Goal: Task Accomplishment & Management: Manage account settings

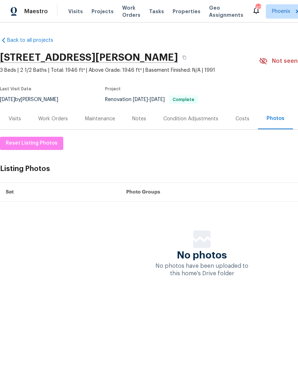
scroll to position [0, 106]
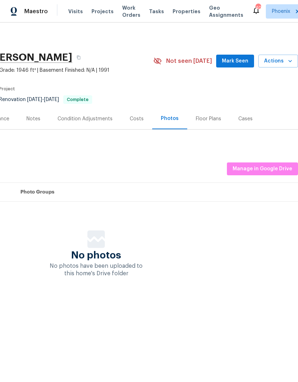
click at [73, 10] on span "Visits" at bounding box center [75, 11] width 15 height 7
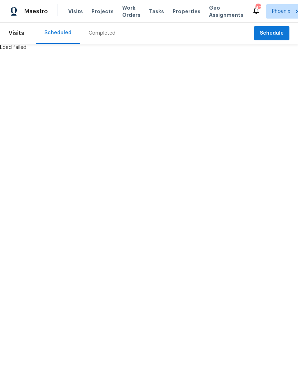
click at [22, 51] on html "Maestro Visits Projects Work Orders Tasks Properties Geo Assignments 40 Phoenix…" at bounding box center [149, 25] width 298 height 51
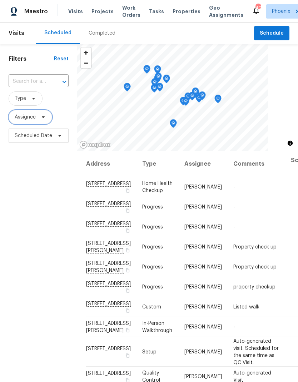
click at [31, 118] on span "Assignee" at bounding box center [25, 116] width 21 height 7
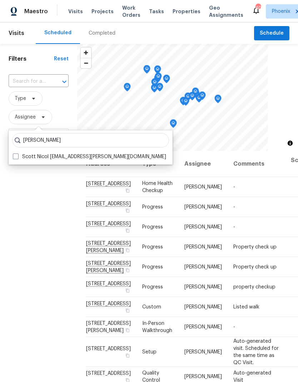
type input "[PERSON_NAME]"
click at [16, 157] on span at bounding box center [16, 156] width 6 height 6
click at [16, 157] on input "Scott Nicol [EMAIL_ADDRESS][PERSON_NAME][DOMAIN_NAME]" at bounding box center [15, 155] width 5 height 5
checkbox input "true"
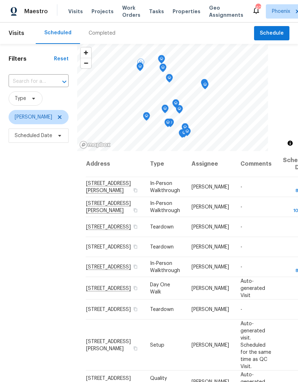
click at [0, 0] on icon at bounding box center [0, 0] width 0 height 0
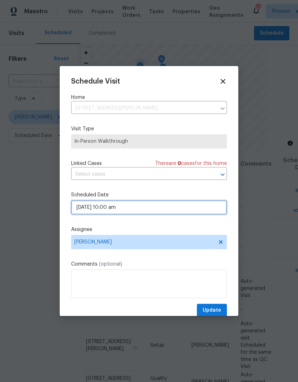
click at [195, 211] on input "[DATE] 10:00 am" at bounding box center [149, 207] width 156 height 14
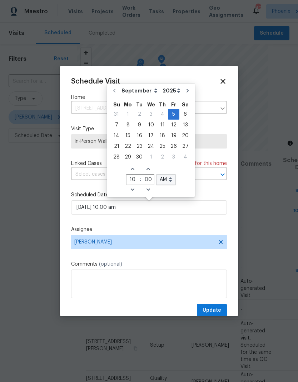
click at [191, 226] on div "Schedule Visit Home [STREET_ADDRESS][PERSON_NAME] ​ Visit Type In-Person Walkth…" at bounding box center [149, 196] width 156 height 239
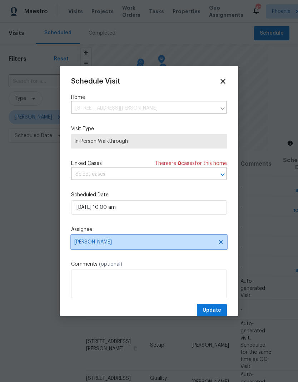
click at [183, 245] on span "[PERSON_NAME]" at bounding box center [144, 242] width 140 height 6
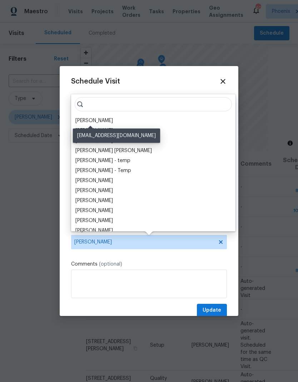
click at [96, 121] on div "[PERSON_NAME]" at bounding box center [93, 120] width 37 height 7
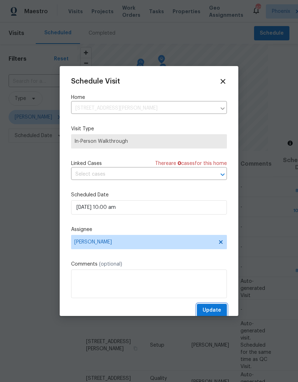
click at [215, 308] on span "Update" at bounding box center [211, 310] width 19 height 9
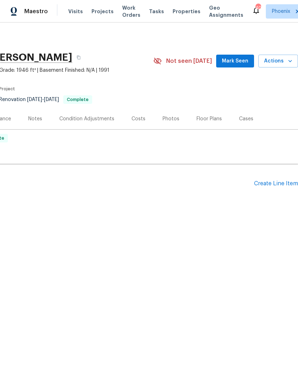
scroll to position [0, 106]
click at [171, 117] on div "Photos" at bounding box center [170, 118] width 17 height 7
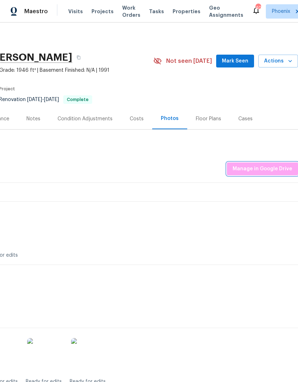
click at [274, 171] on span "Manage in Google Drive" at bounding box center [262, 169] width 60 height 9
